Goal: Navigation & Orientation: Find specific page/section

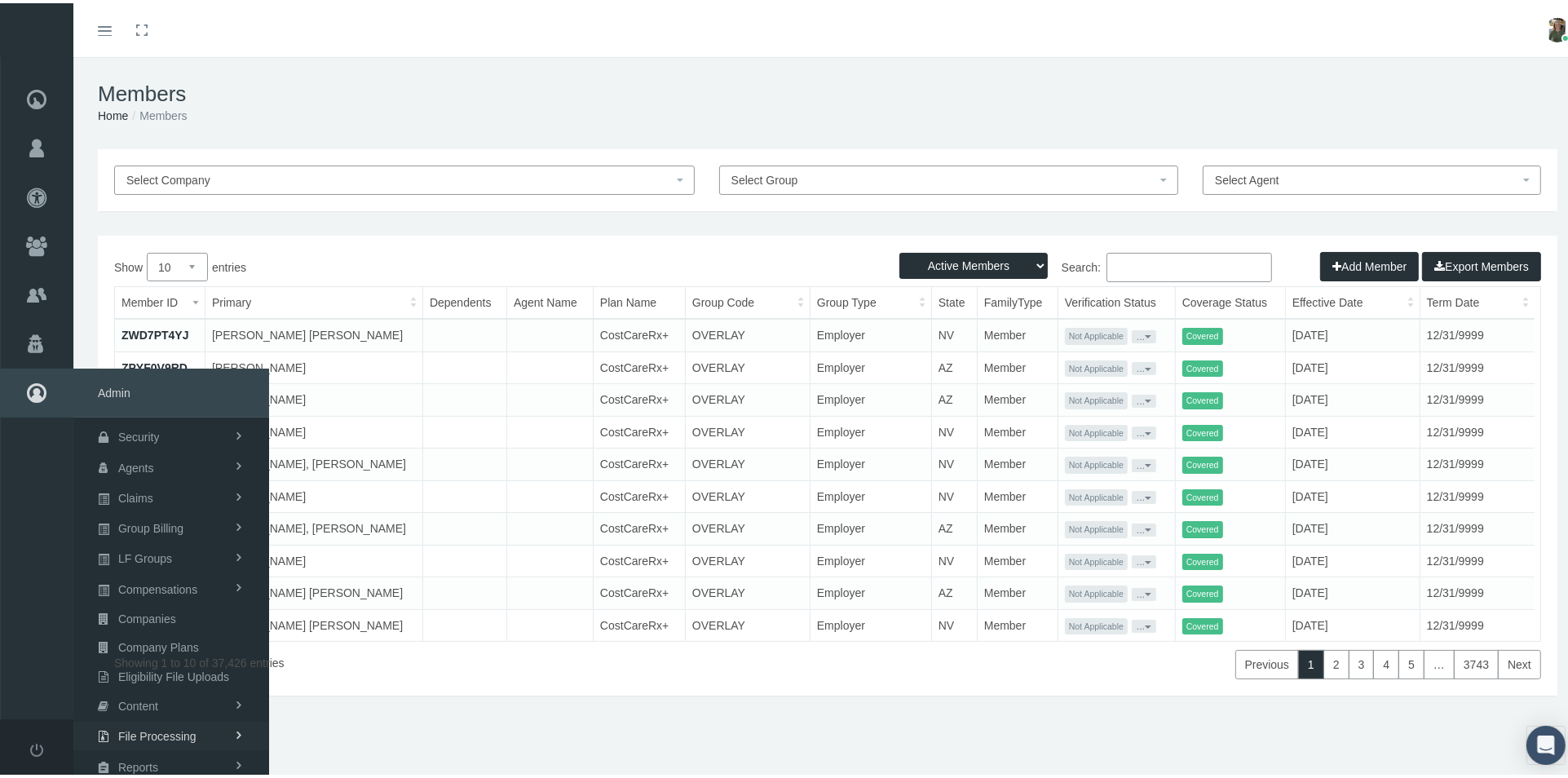
click at [140, 726] on span "File Processing" at bounding box center [157, 733] width 79 height 28
click at [168, 673] on span "Error Managment" at bounding box center [142, 676] width 88 height 28
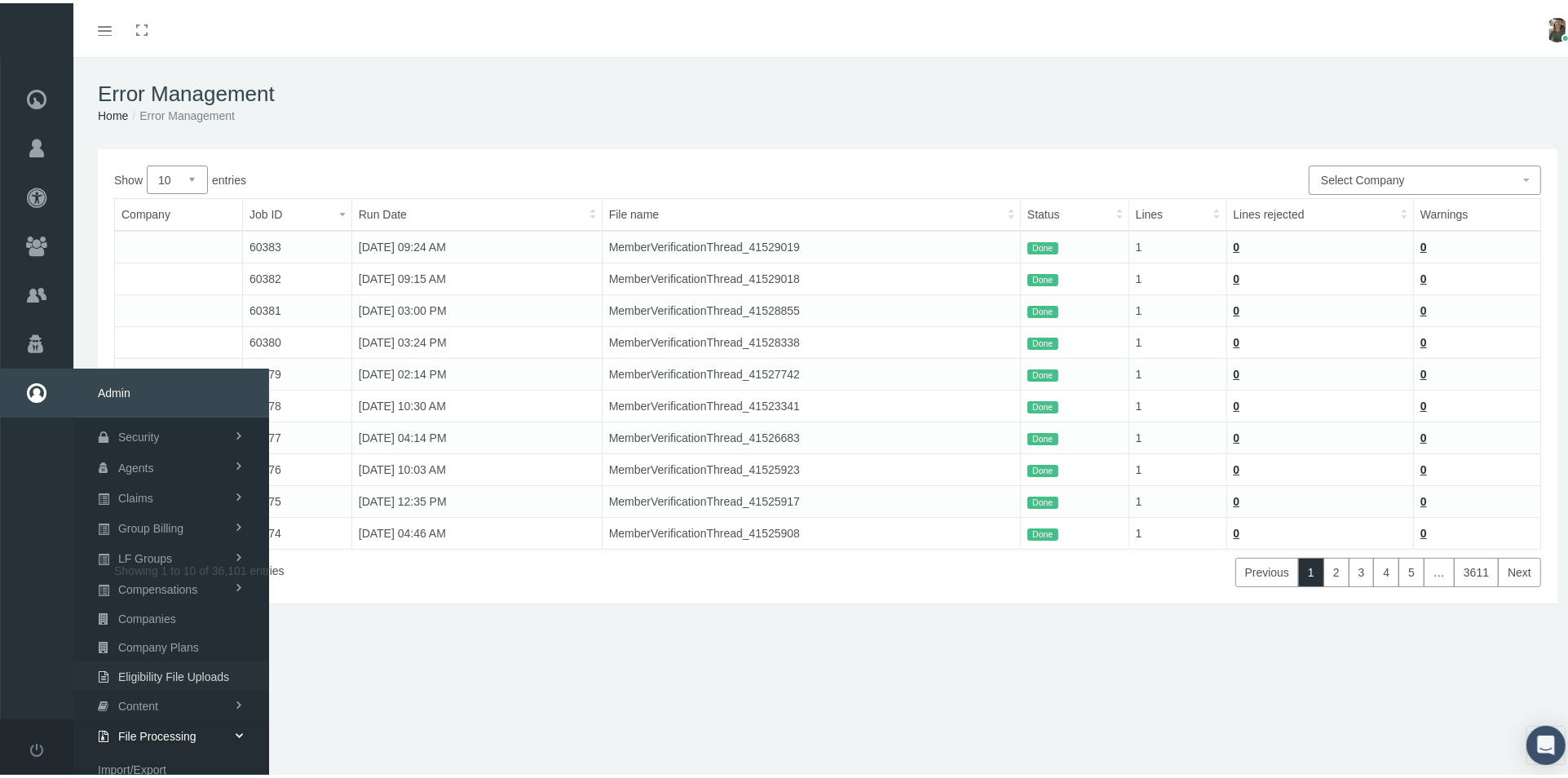
scroll to position [119, 0]
click at [169, 695] on link "Reports" at bounding box center [171, 709] width 196 height 28
click at [161, 672] on link "Reports" at bounding box center [171, 677] width 196 height 28
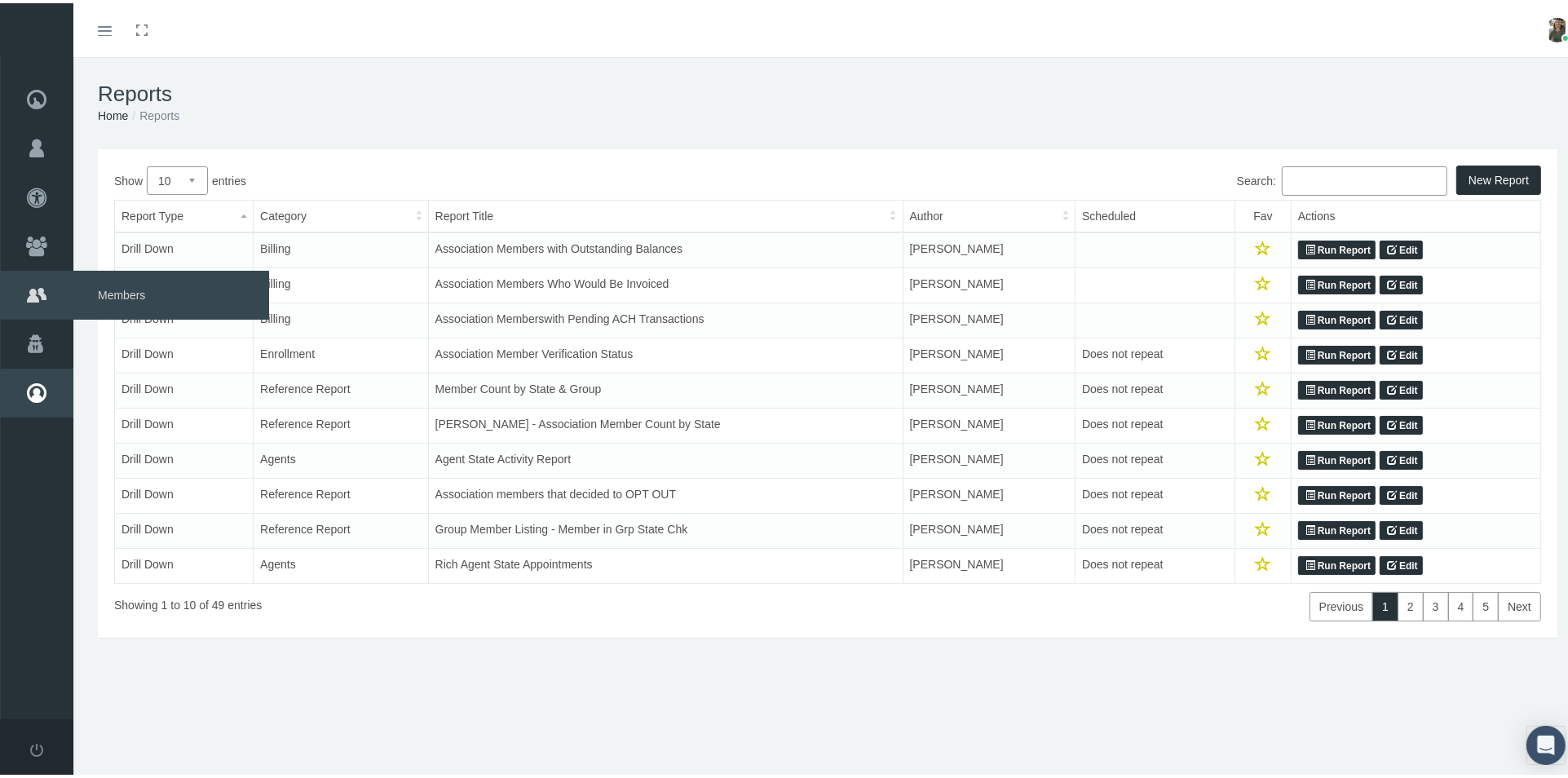
click at [107, 285] on span "Members" at bounding box center [171, 292] width 196 height 49
